Goal: Task Accomplishment & Management: Manage account settings

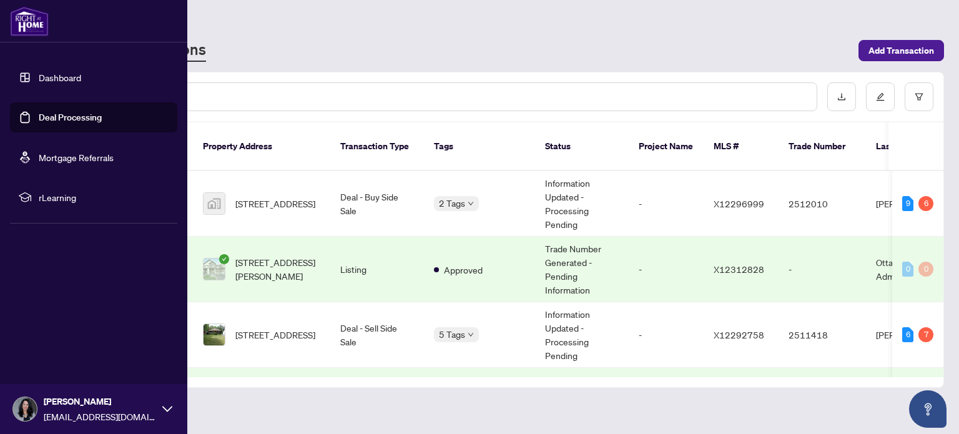
click at [91, 120] on link "Deal Processing" at bounding box center [70, 117] width 63 height 11
click at [47, 82] on link "Dashboard" at bounding box center [60, 77] width 42 height 11
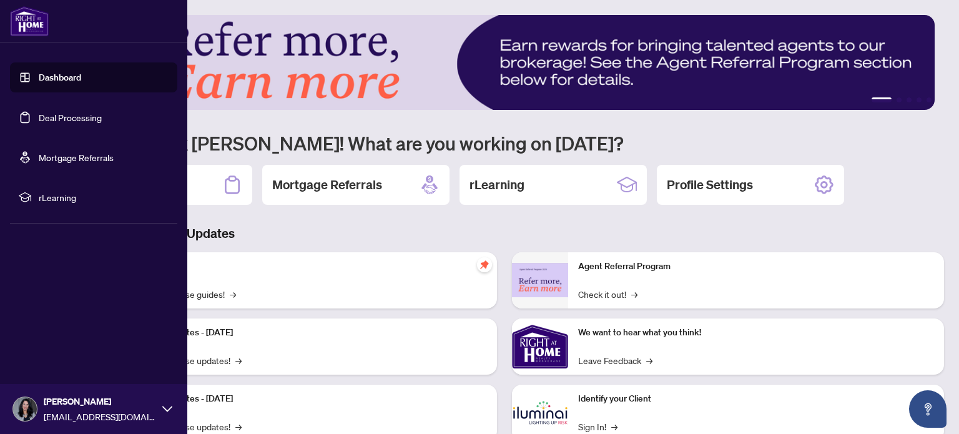
click at [62, 119] on link "Deal Processing" at bounding box center [70, 117] width 63 height 11
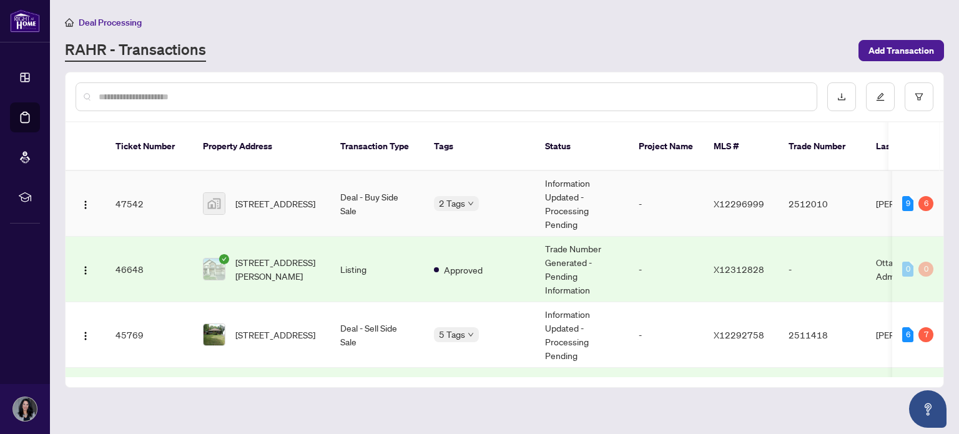
click at [499, 196] on div "2 Tags" at bounding box center [479, 203] width 91 height 14
click at [522, 196] on div "2 Tags" at bounding box center [479, 203] width 91 height 14
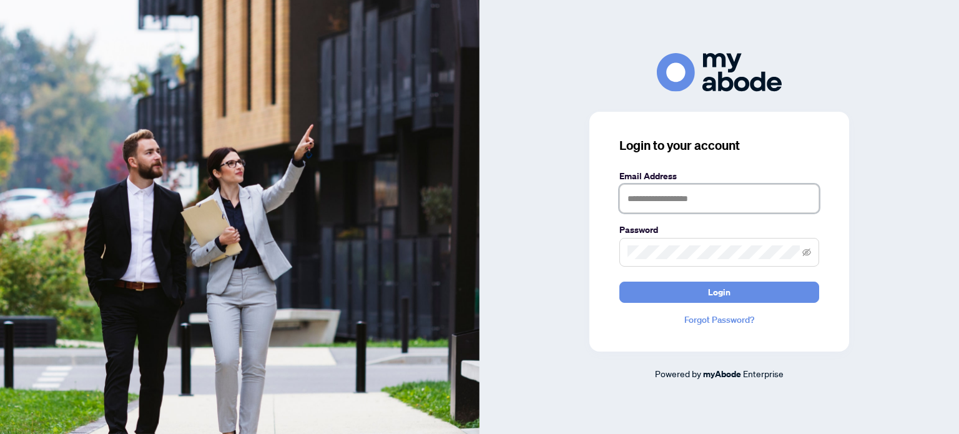
click at [701, 199] on input "text" at bounding box center [719, 198] width 200 height 29
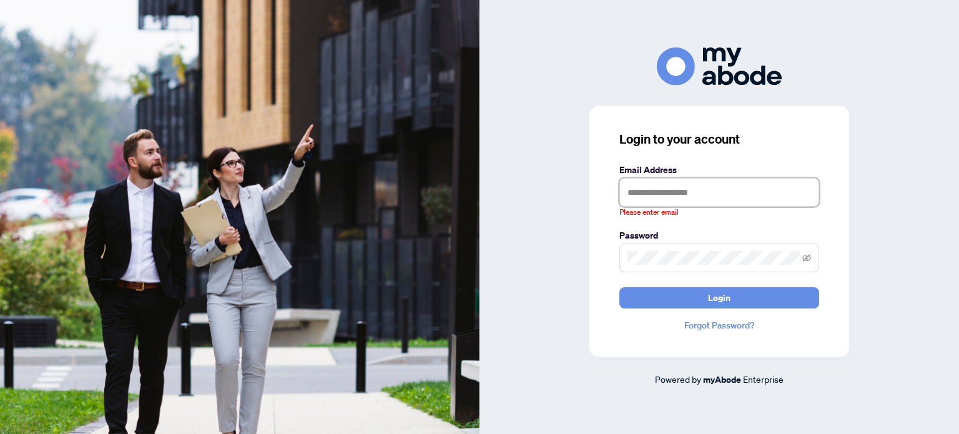
type input "**********"
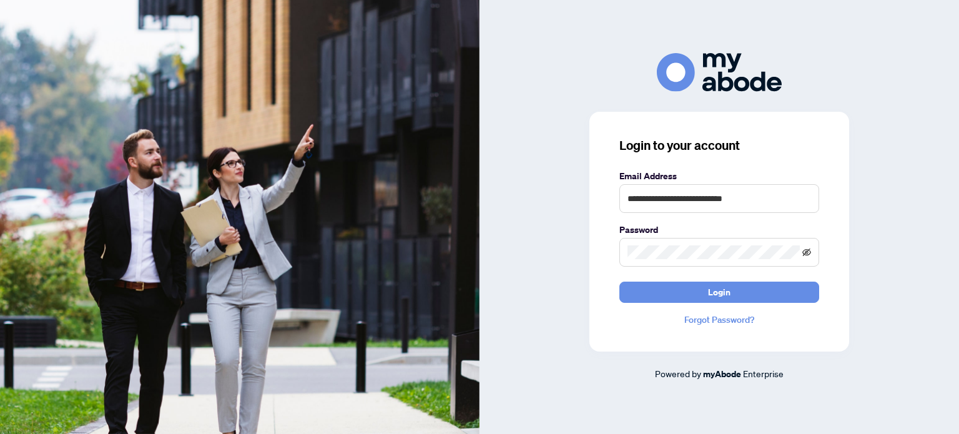
click at [808, 251] on icon "eye-invisible" at bounding box center [807, 251] width 9 height 7
click at [755, 285] on button "Login" at bounding box center [719, 292] width 200 height 21
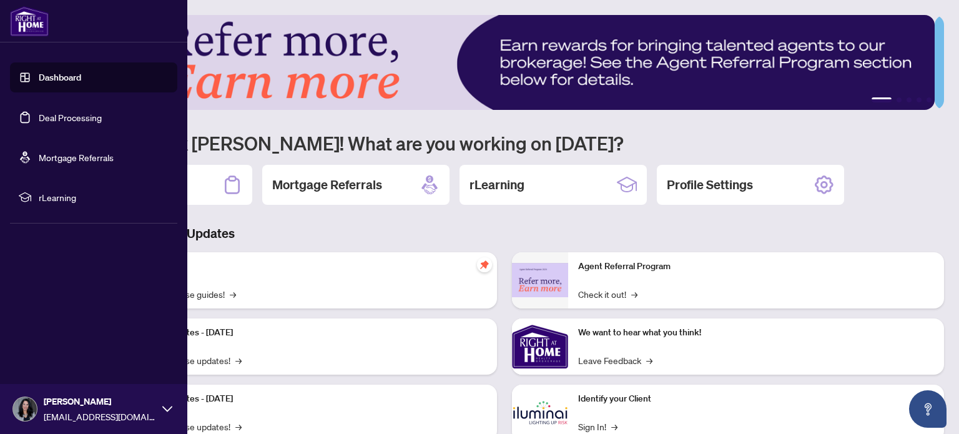
click at [45, 113] on link "Deal Processing" at bounding box center [70, 117] width 63 height 11
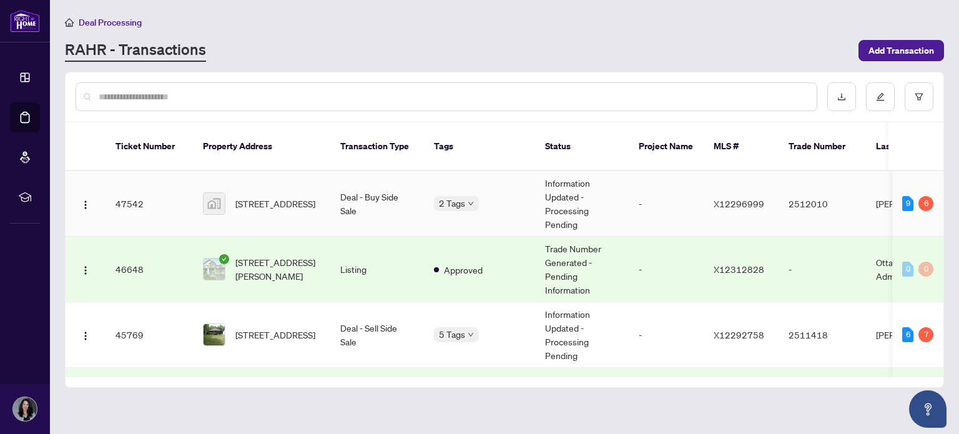
click at [335, 199] on td "Deal - Buy Side Sale" at bounding box center [377, 204] width 94 height 66
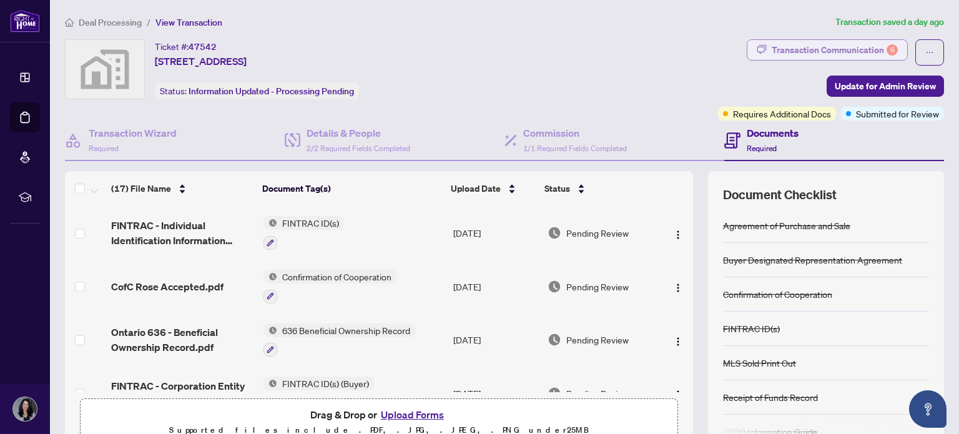
click at [822, 52] on div "Transaction Communication 6" at bounding box center [835, 50] width 126 height 20
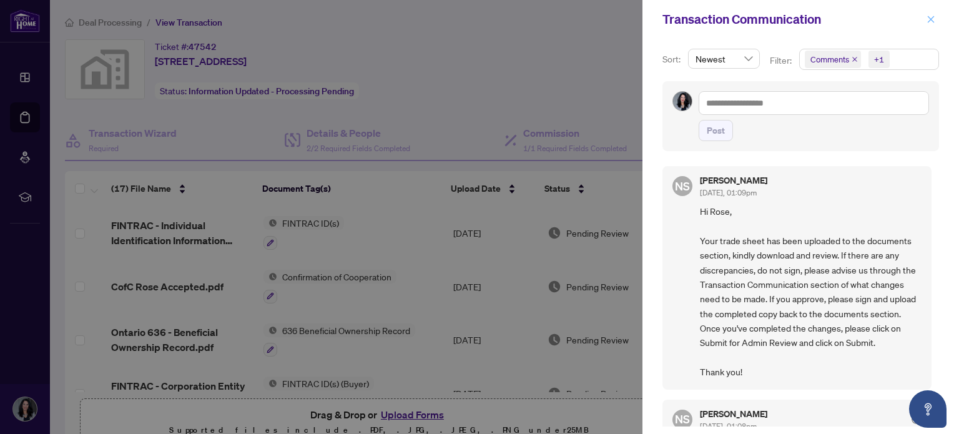
click at [934, 17] on icon "close" at bounding box center [930, 19] width 9 height 9
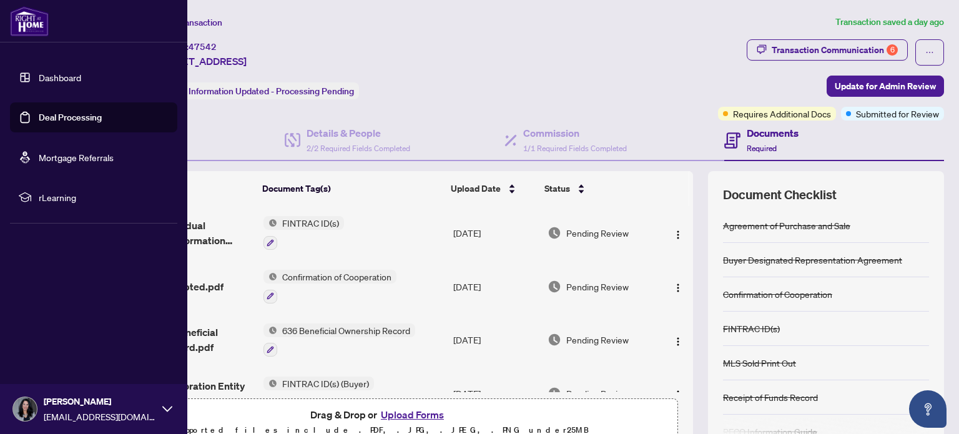
click at [53, 123] on link "Deal Processing" at bounding box center [70, 117] width 63 height 11
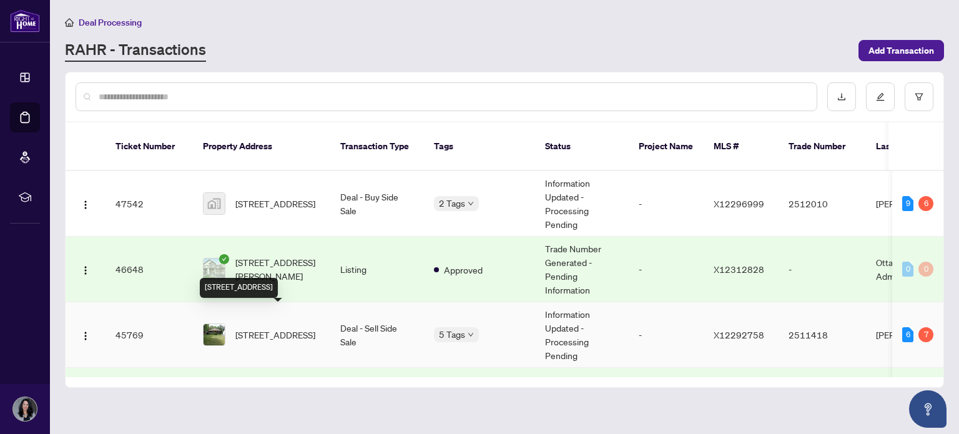
click at [308, 328] on span "2216 Prospect Ave, Ottawa, Ontario K1H 7G3, Canada" at bounding box center [275, 335] width 80 height 14
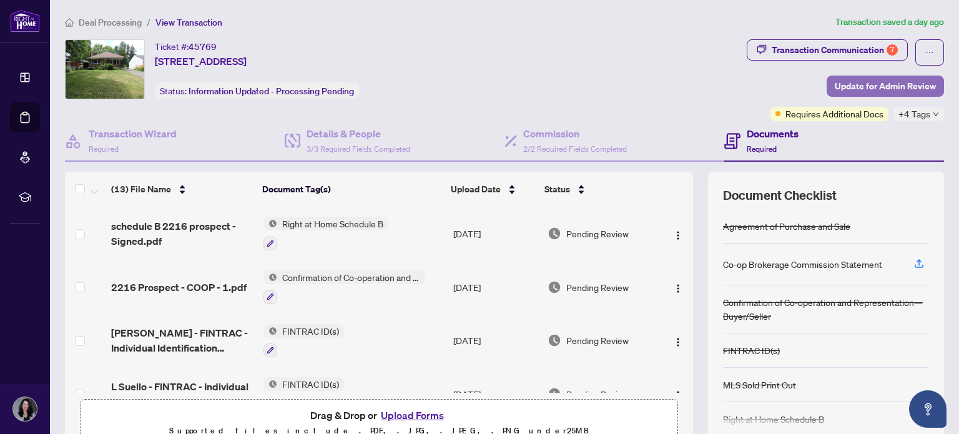
click at [884, 87] on span "Update for Admin Review" at bounding box center [885, 86] width 101 height 20
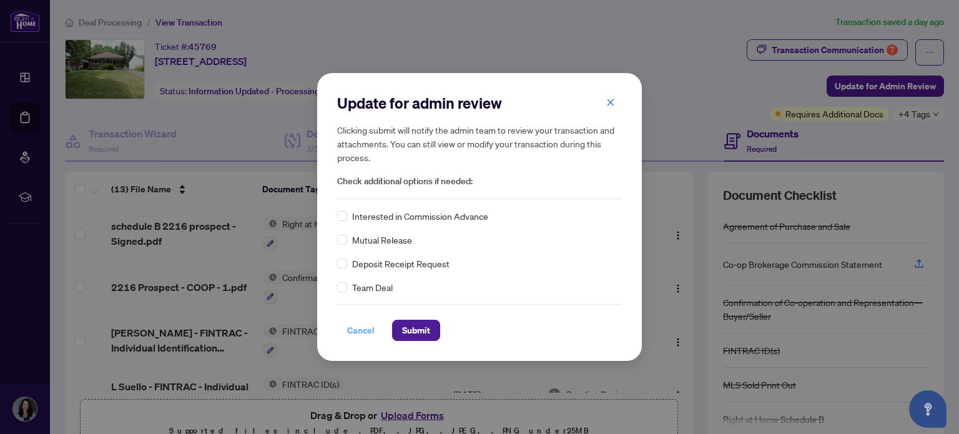
click at [358, 327] on span "Cancel" at bounding box center [360, 330] width 27 height 20
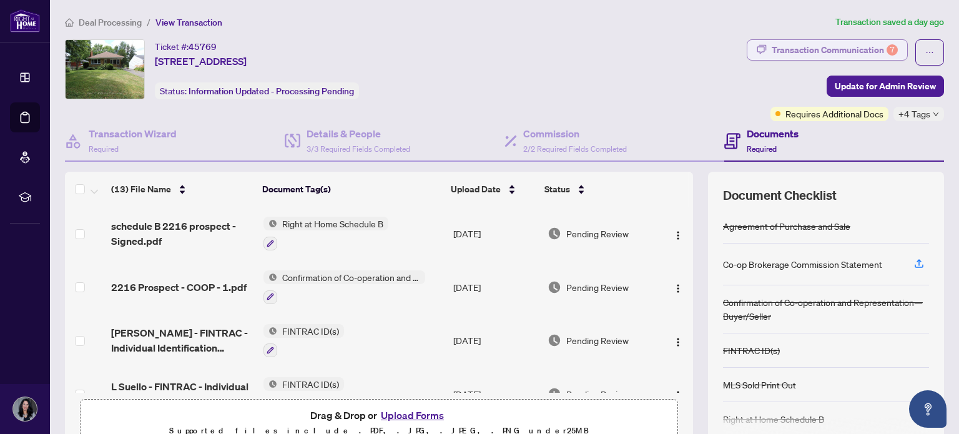
click at [797, 49] on div "Transaction Communication 7" at bounding box center [835, 50] width 126 height 20
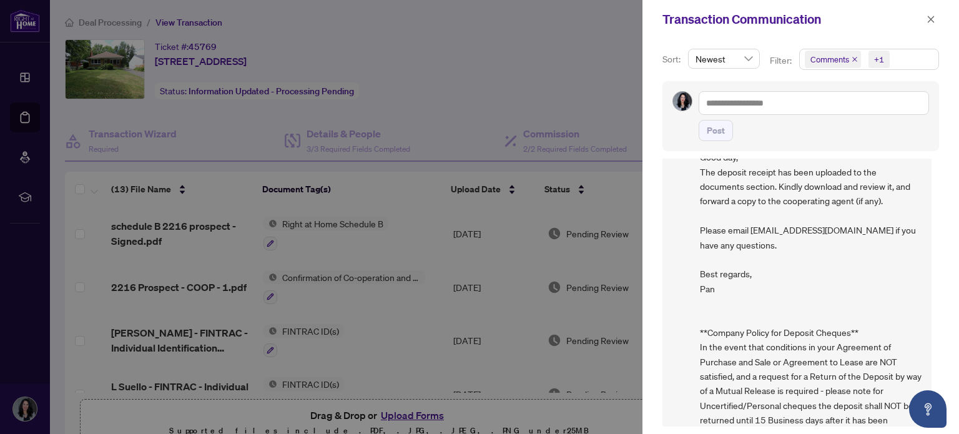
scroll to position [890, 0]
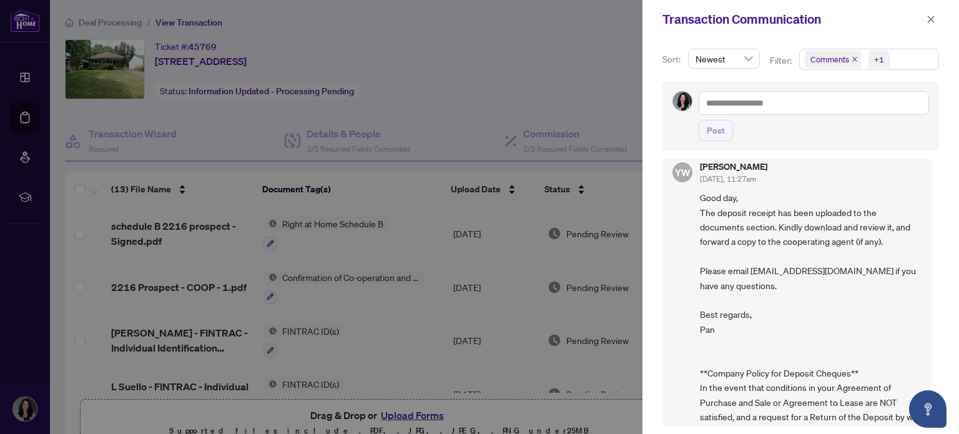
click at [562, 87] on div at bounding box center [479, 217] width 959 height 434
click at [931, 17] on icon "close" at bounding box center [930, 19] width 9 height 9
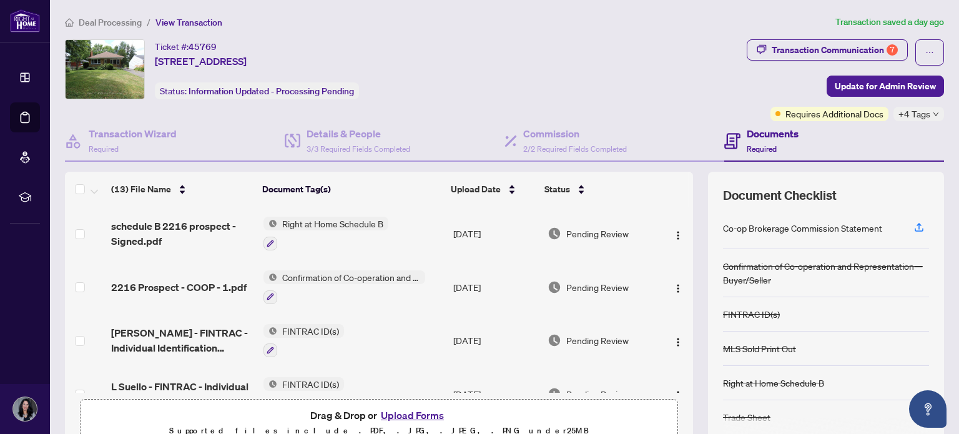
scroll to position [36, 0]
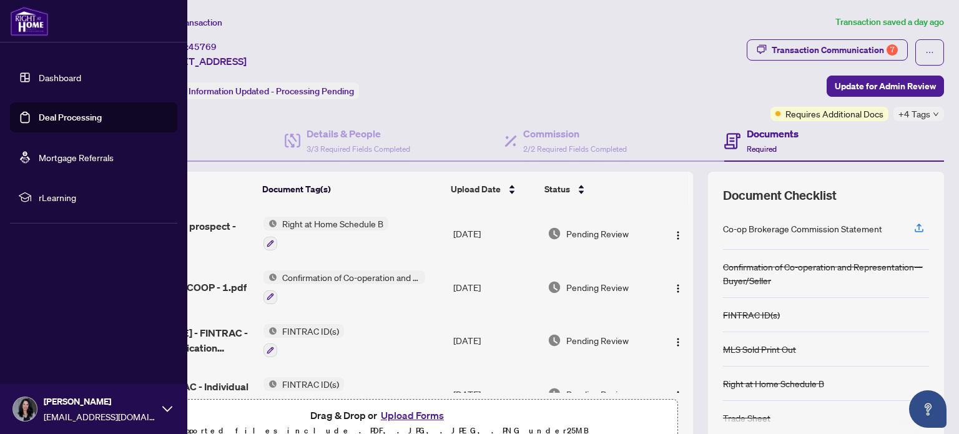
click at [42, 119] on link "Deal Processing" at bounding box center [70, 117] width 63 height 11
